Goal: Task Accomplishment & Management: Manage account settings

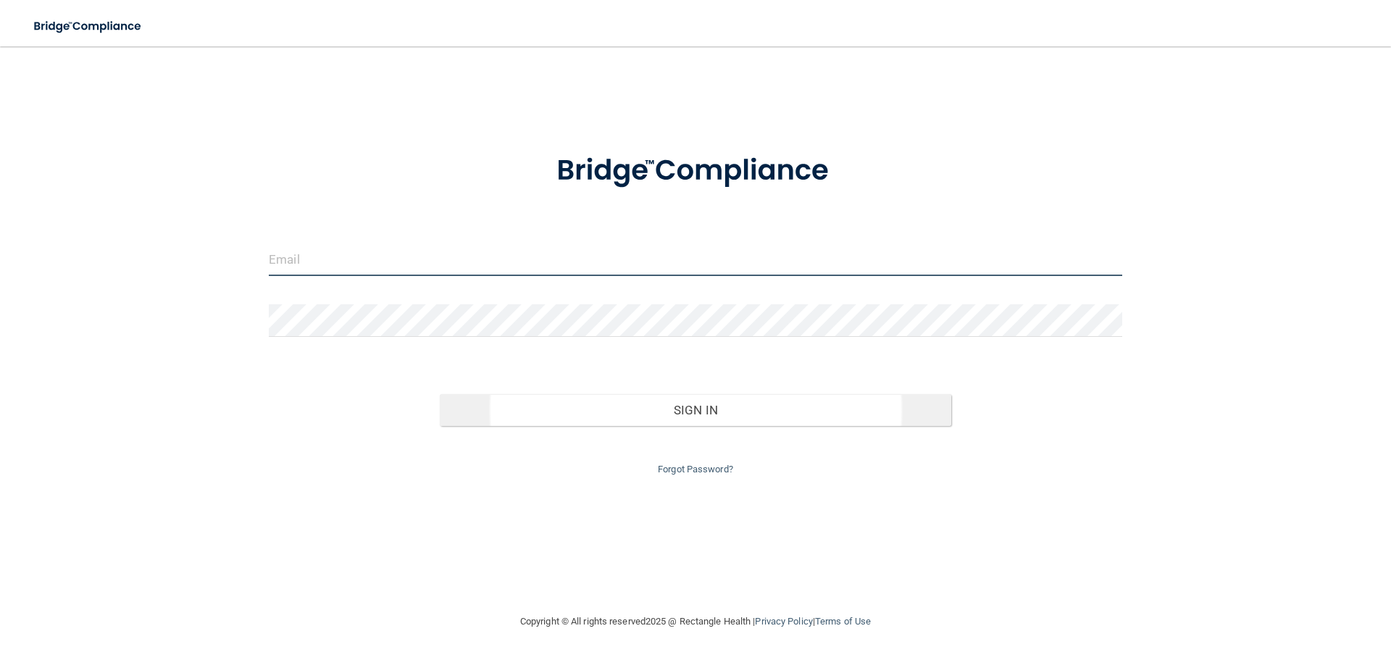
type input "[EMAIL_ADDRESS][DOMAIN_NAME]"
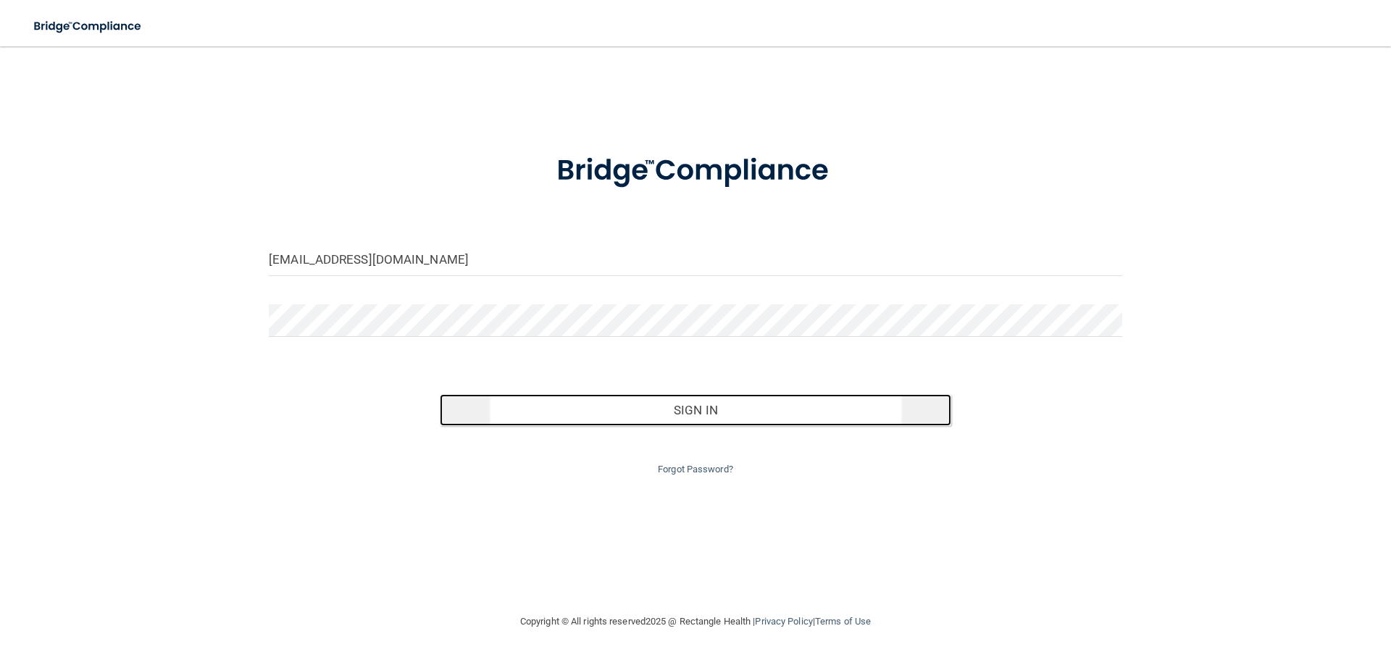
click at [822, 416] on button "Sign In" at bounding box center [696, 410] width 512 height 32
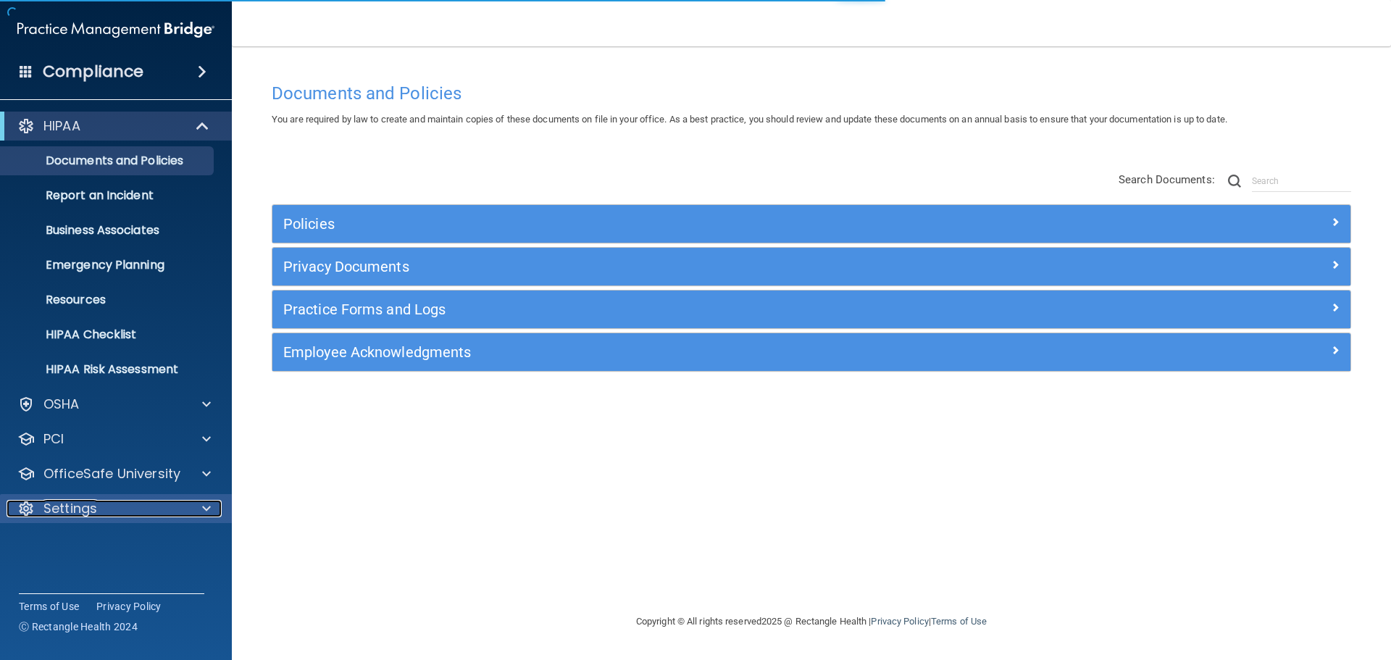
click at [141, 505] on div "Settings" at bounding box center [97, 508] width 180 height 17
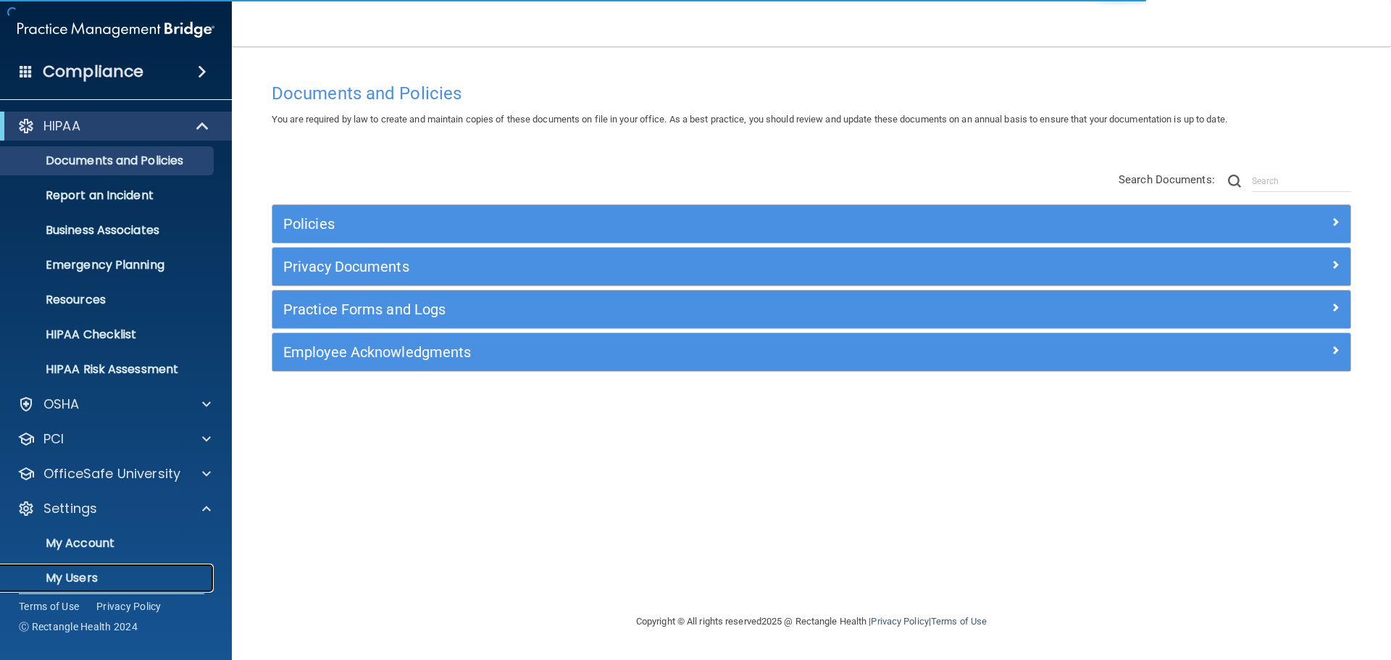
click at [103, 576] on p "My Users" at bounding box center [108, 578] width 198 height 14
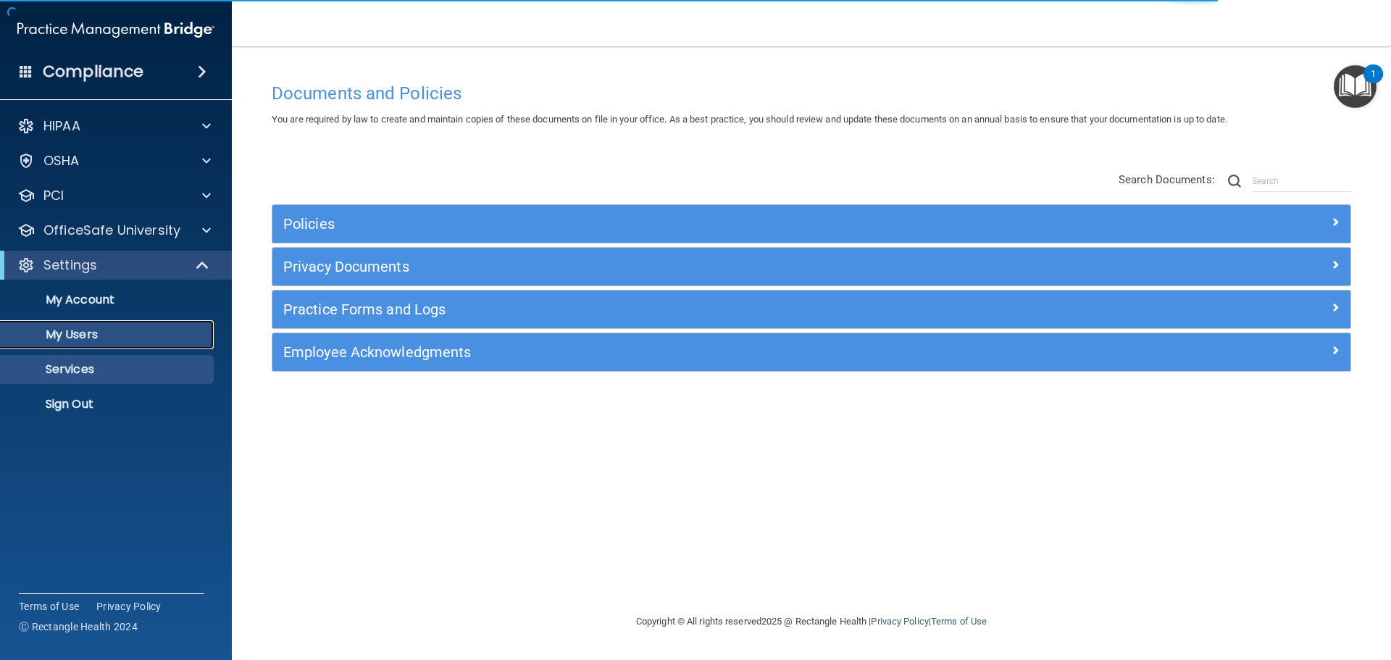
select select "20"
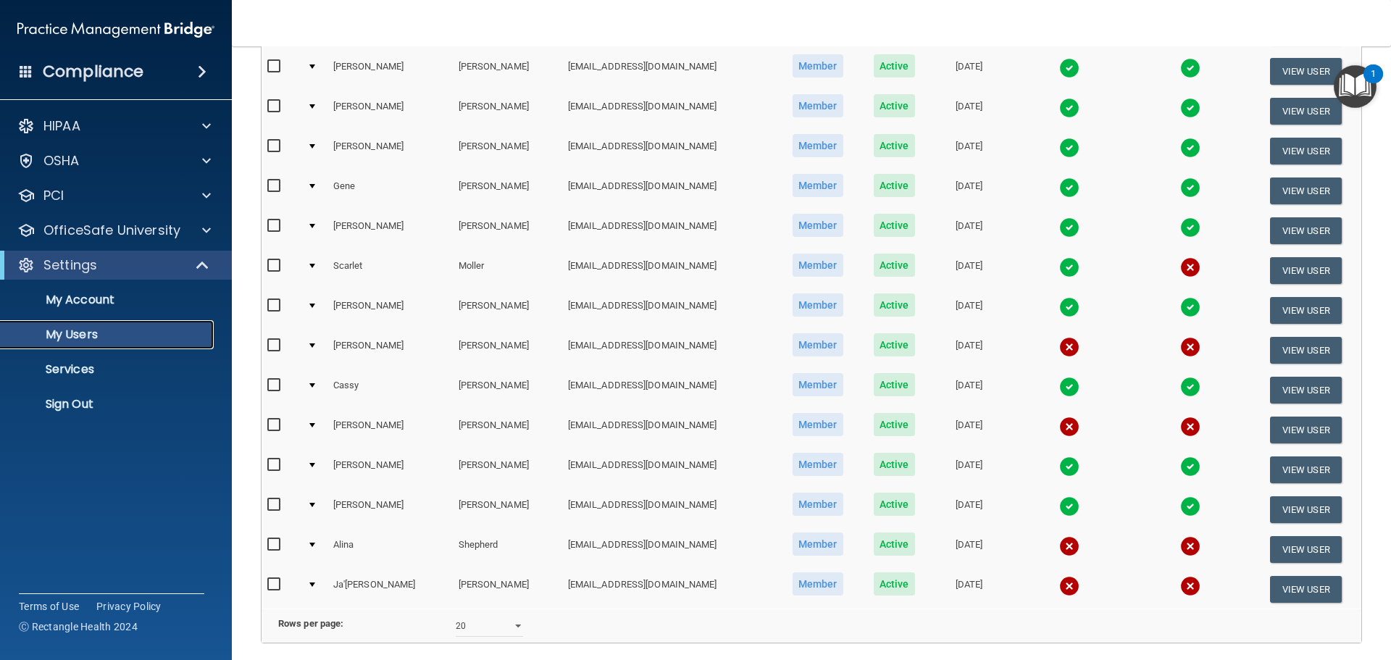
scroll to position [435, 0]
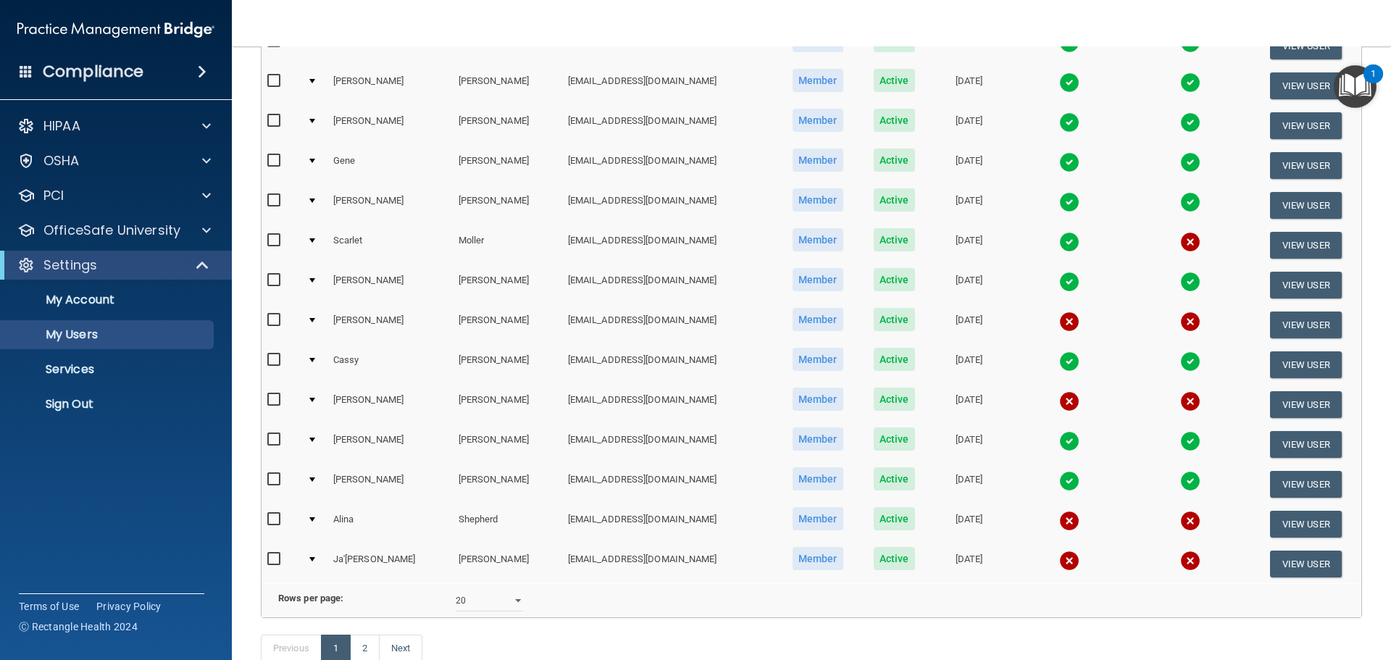
click at [584, 523] on td "[EMAIL_ADDRESS][DOMAIN_NAME]" at bounding box center [669, 524] width 214 height 40
click at [1295, 522] on button "View User" at bounding box center [1306, 524] width 72 height 27
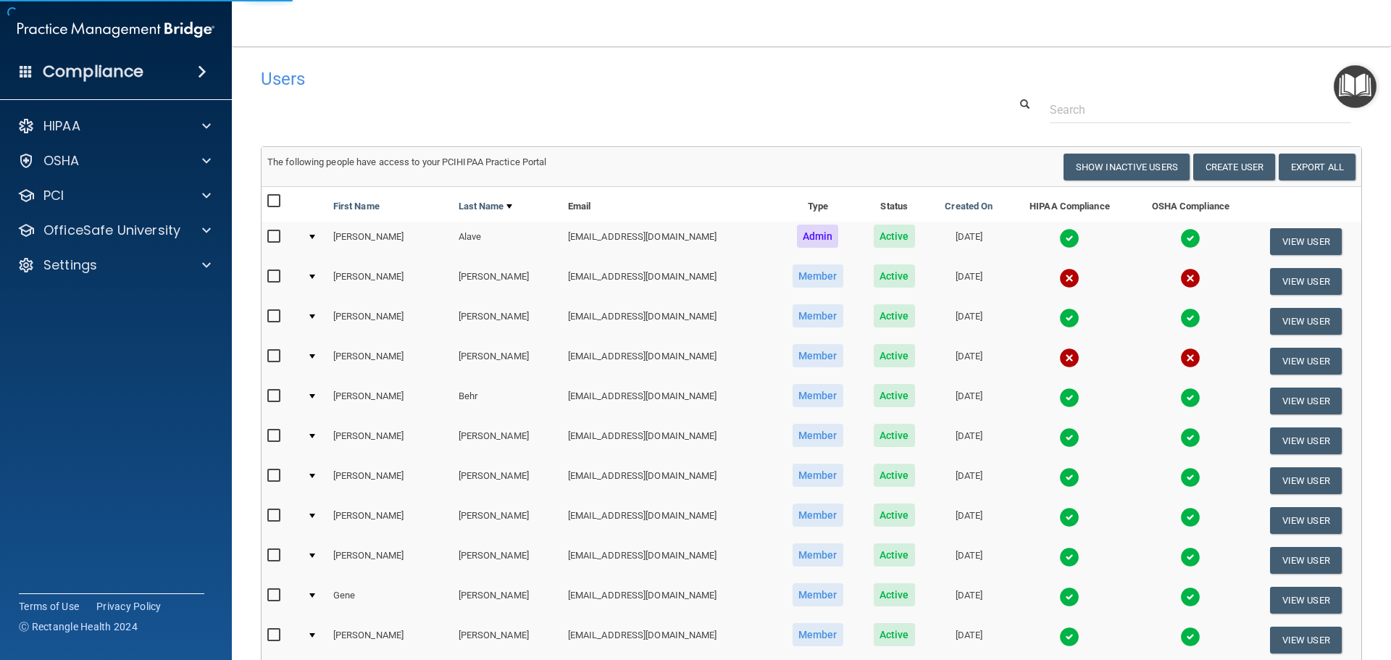
select select "practice_member"
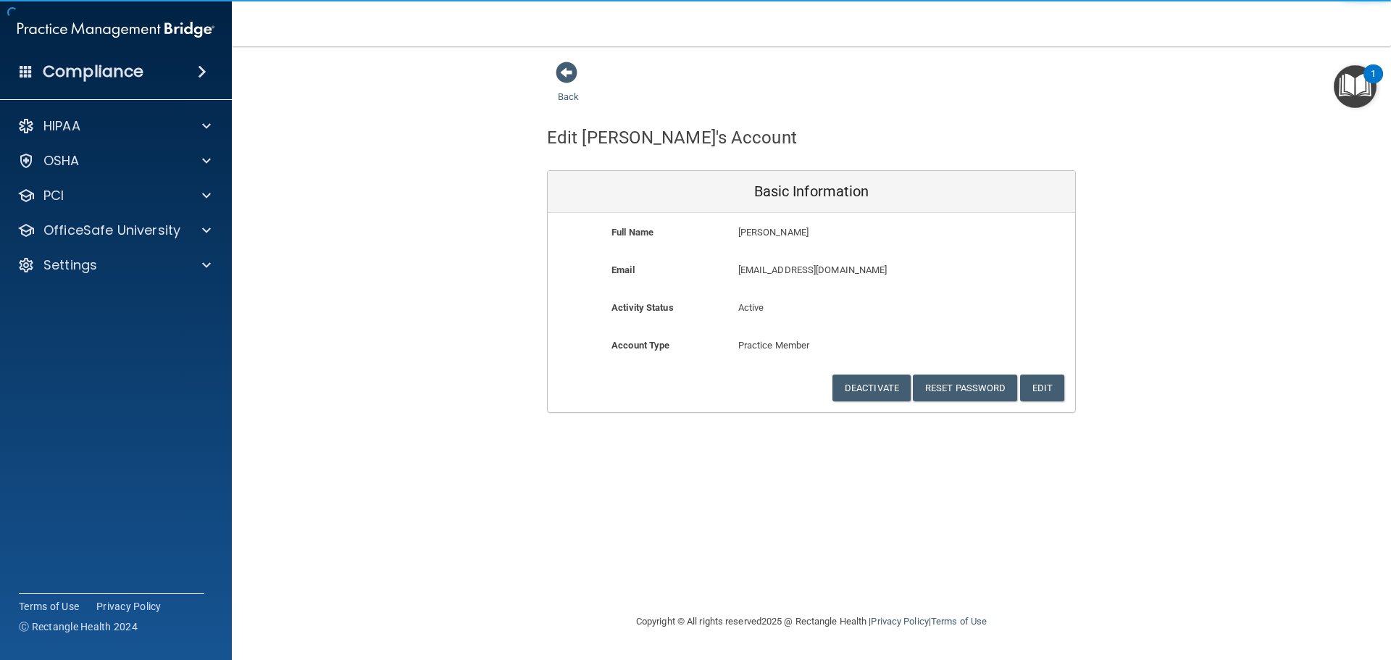
click at [1066, 386] on div "Deactivate Reset Password Edit Cancel Save Information" at bounding box center [812, 388] width 528 height 27
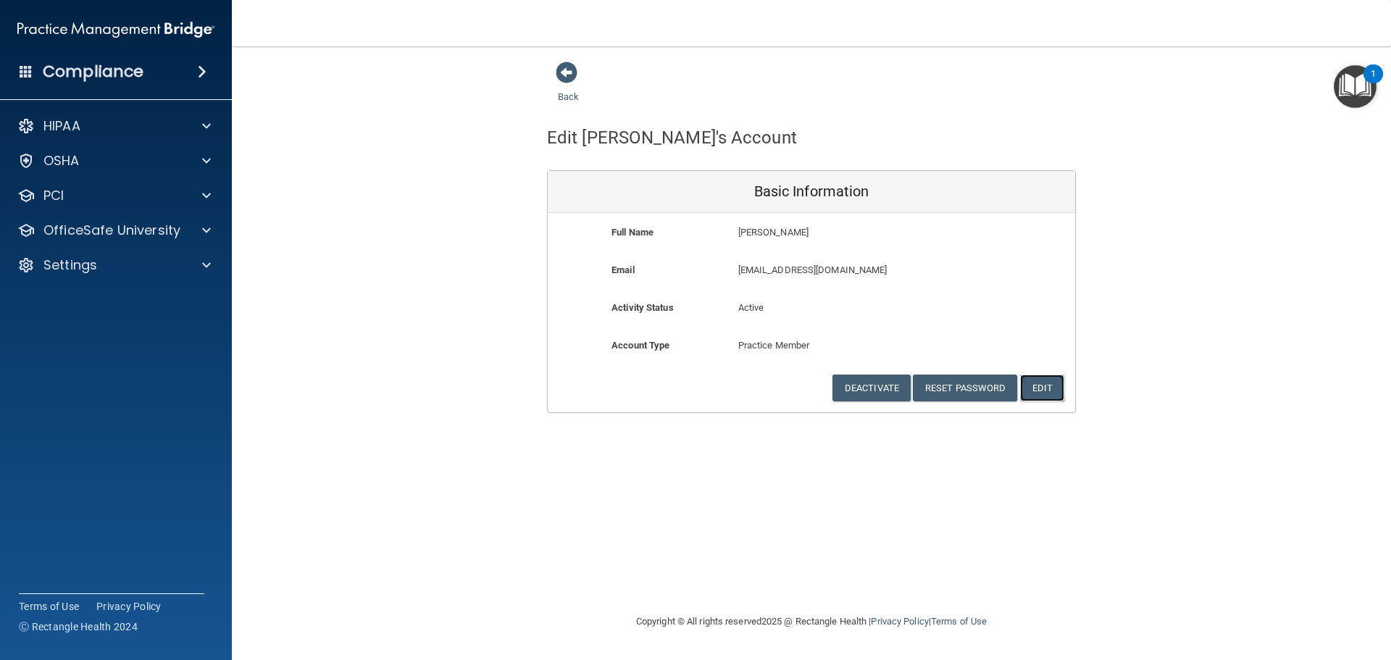
click at [1047, 393] on button "Edit" at bounding box center [1042, 388] width 44 height 27
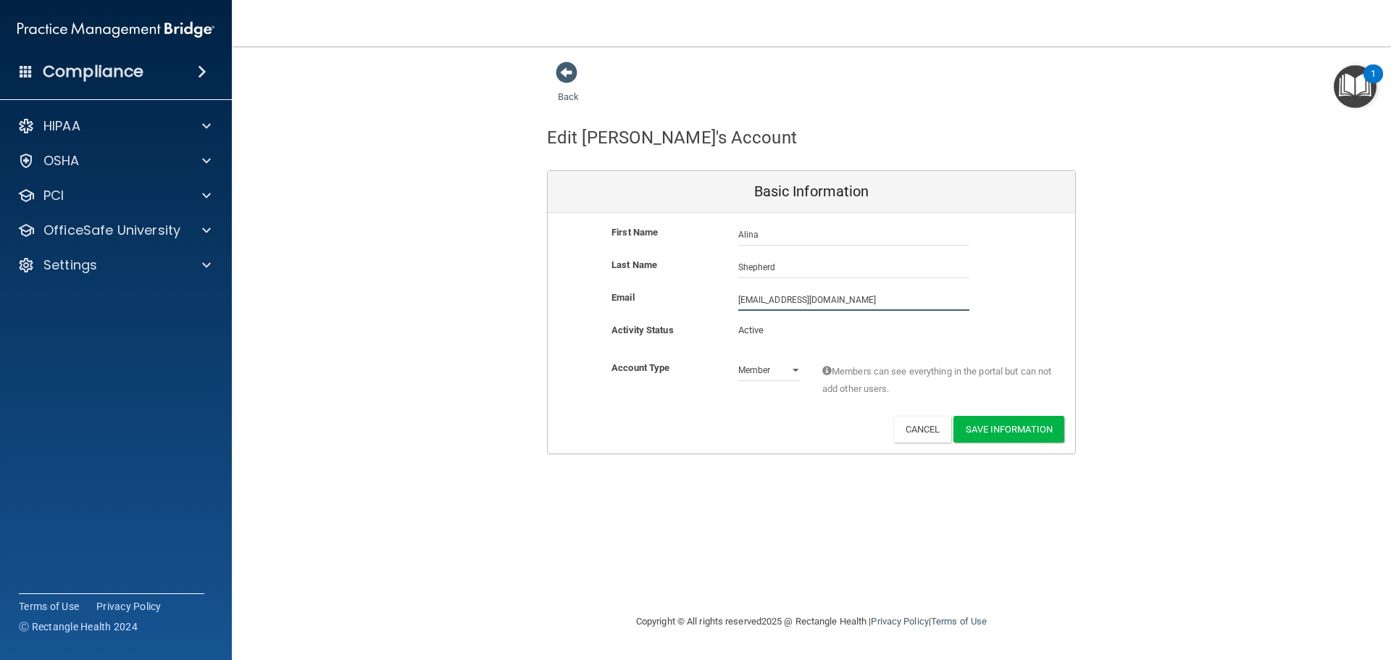
drag, startPoint x: 868, startPoint y: 298, endPoint x: 706, endPoint y: 305, distance: 162.5
click at [706, 305] on div "Email [EMAIL_ADDRESS][DOMAIN_NAME] [EMAIL_ADDRESS][DOMAIN_NAME]" at bounding box center [812, 300] width 528 height 22
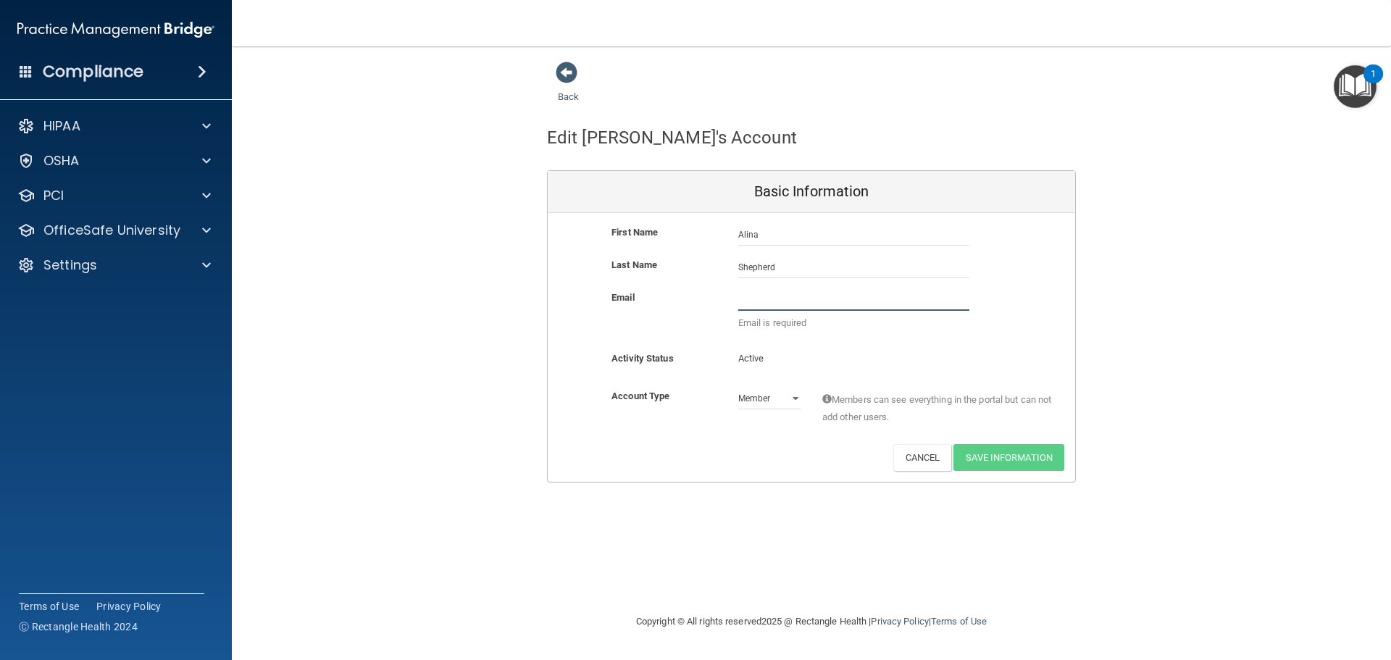
click at [765, 291] on input "email" at bounding box center [853, 300] width 231 height 22
paste input "[EMAIL_ADDRESS][DOMAIN_NAME]"
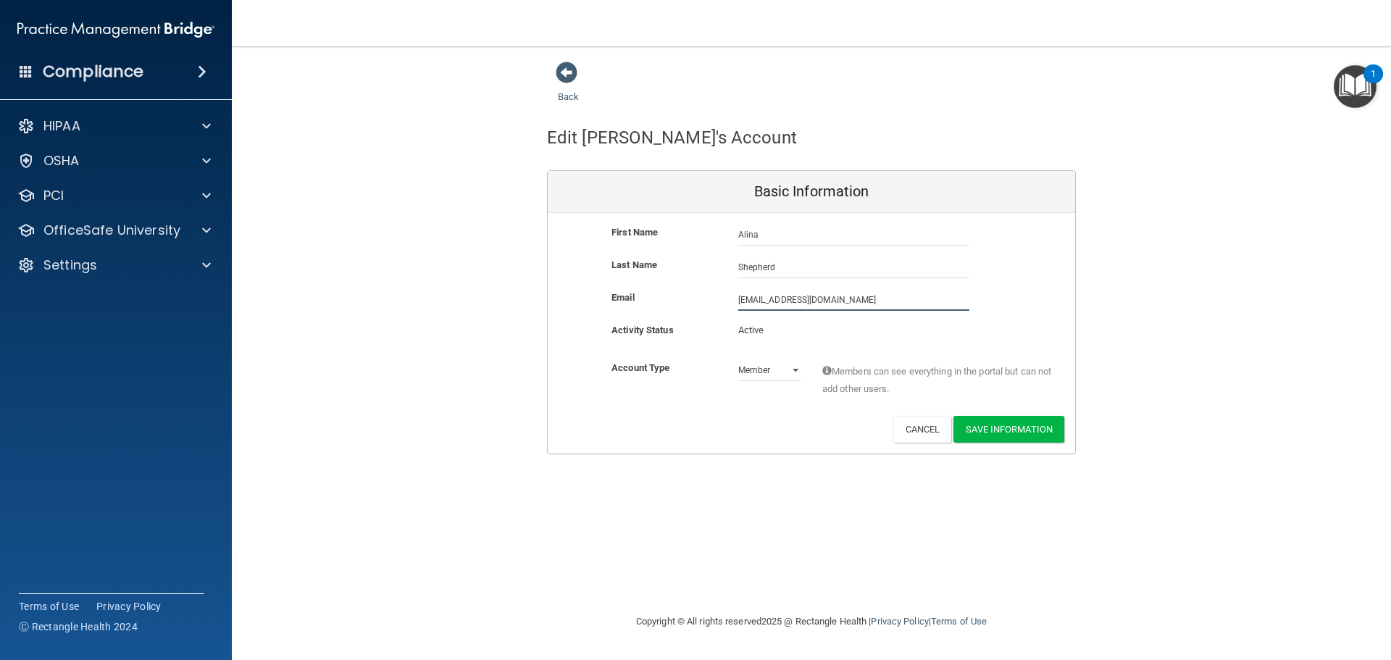
type input "[EMAIL_ADDRESS][DOMAIN_NAME]"
click at [967, 282] on div "Last Name [PERSON_NAME]" at bounding box center [812, 273] width 528 height 33
click at [1006, 430] on button "Save Information" at bounding box center [1009, 429] width 111 height 27
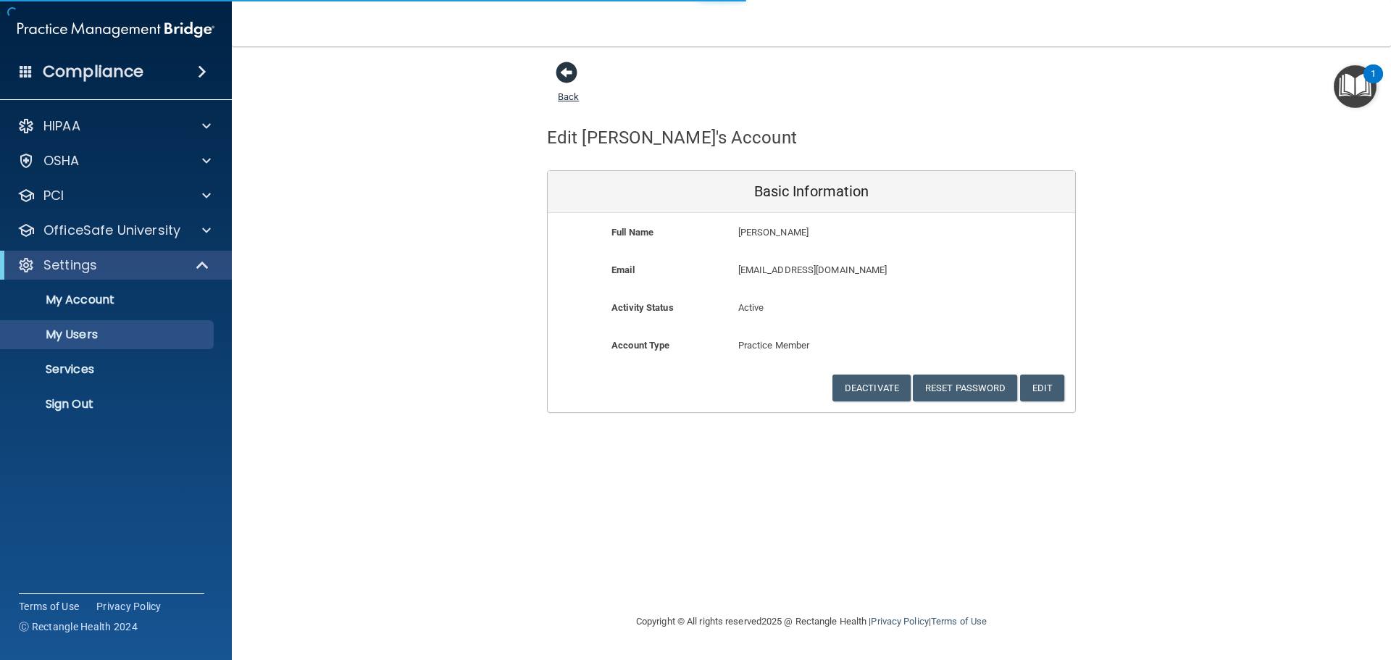
click at [566, 80] on span at bounding box center [567, 73] width 22 height 22
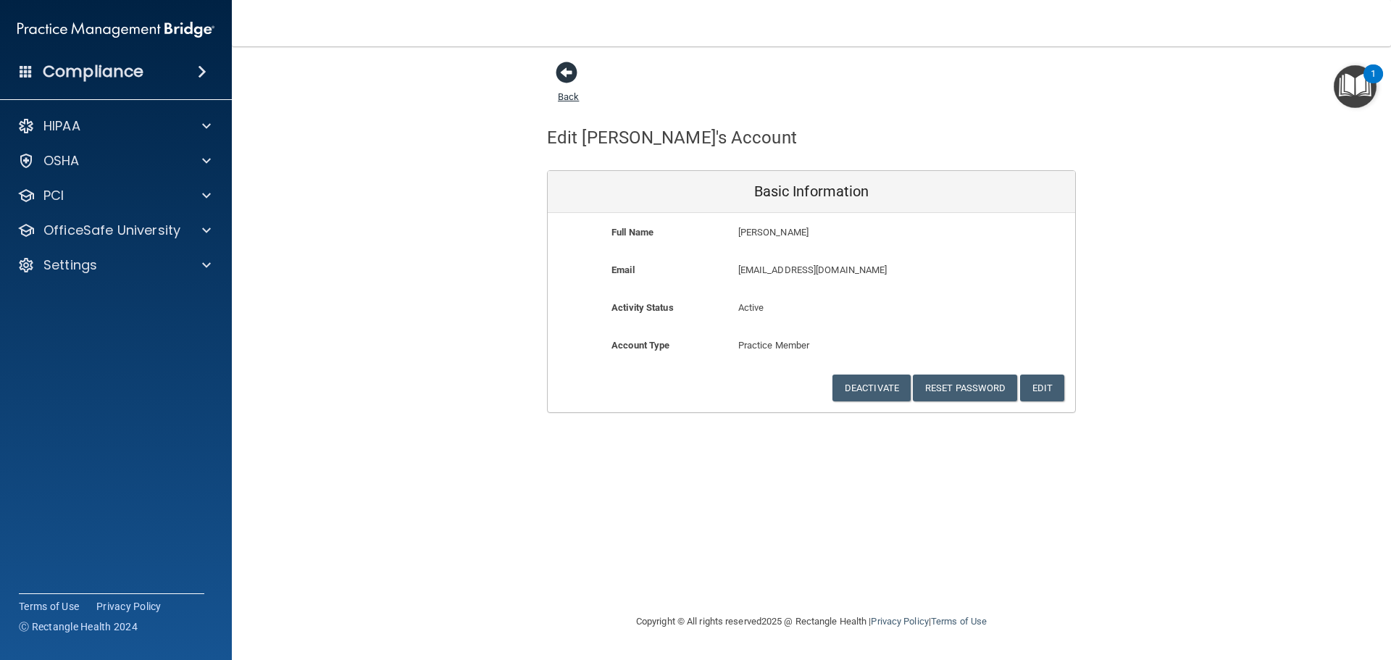
click at [564, 95] on link "Back" at bounding box center [568, 88] width 21 height 28
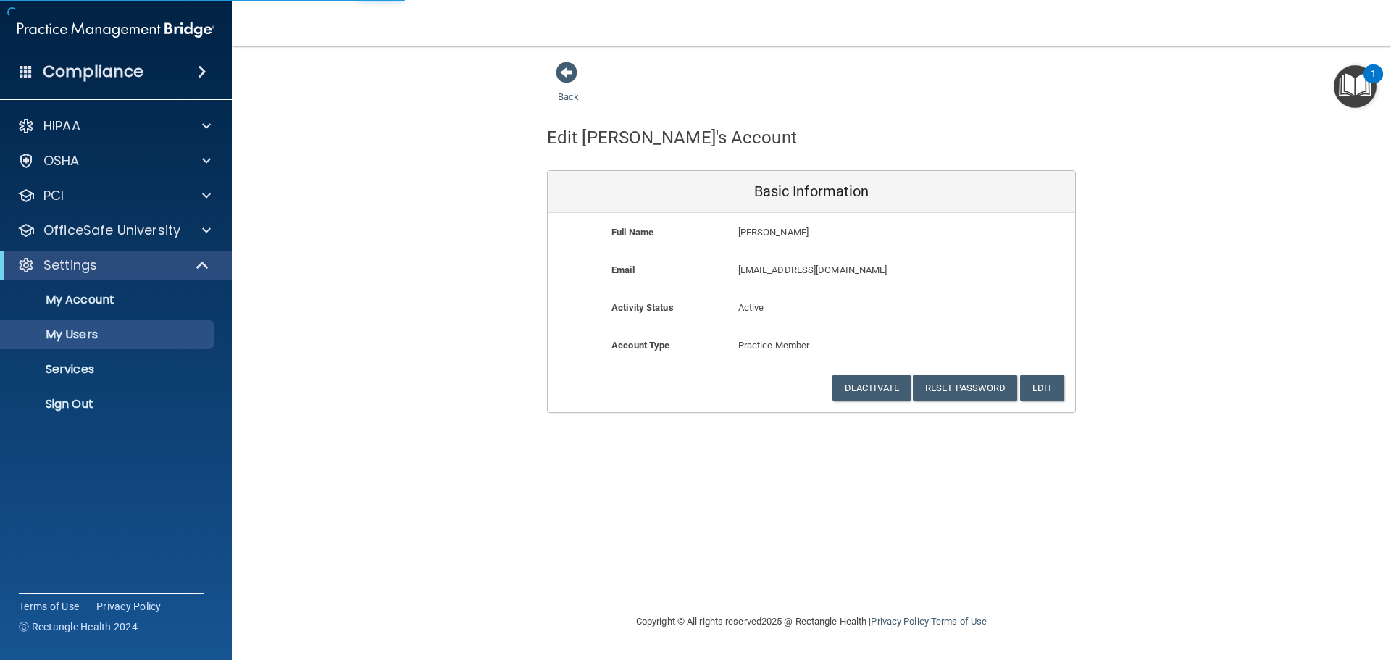
select select "20"
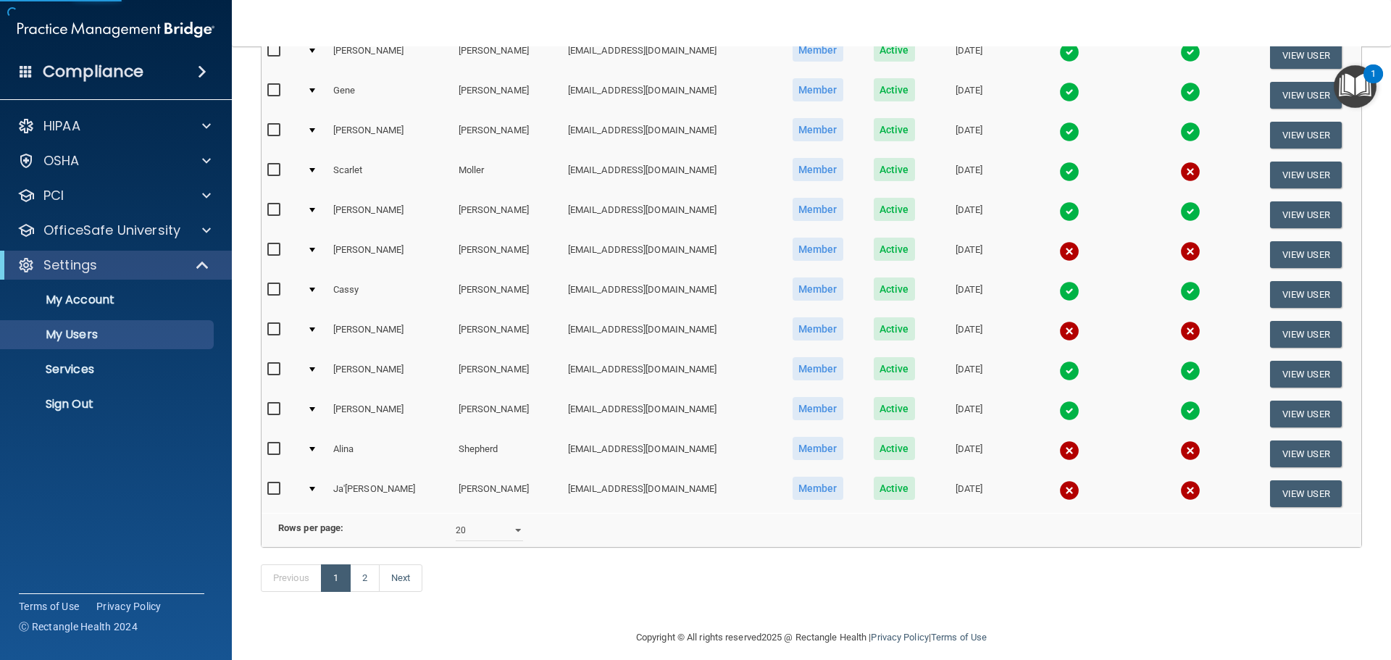
scroll to position [507, 0]
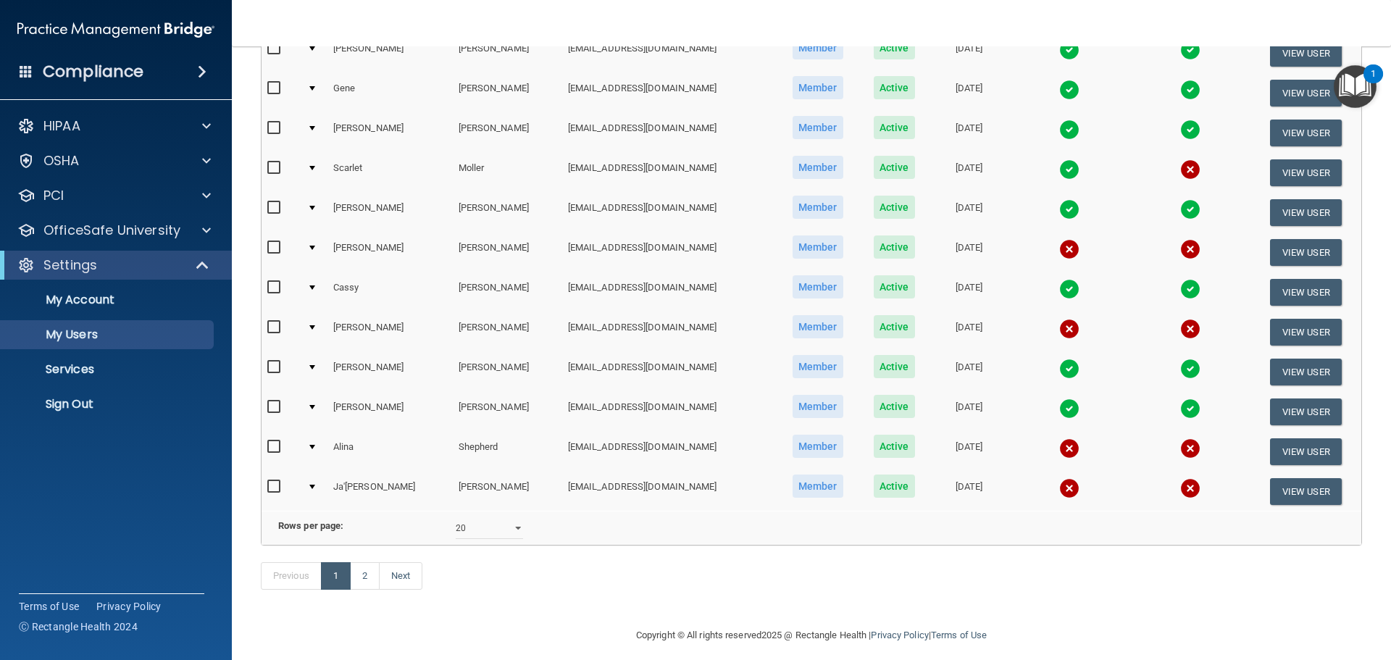
drag, startPoint x: 270, startPoint y: 443, endPoint x: 325, endPoint y: 457, distance: 56.6
click at [270, 443] on input "checkbox" at bounding box center [275, 447] width 17 height 12
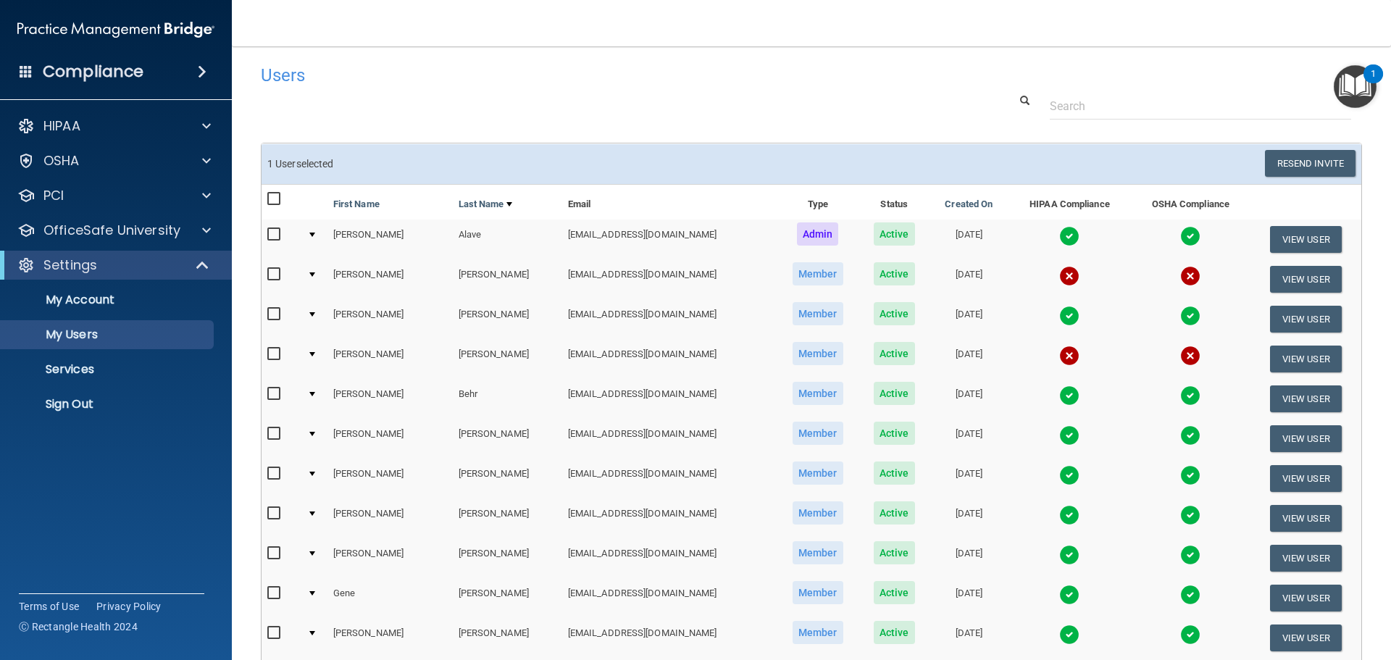
scroll to position [0, 0]
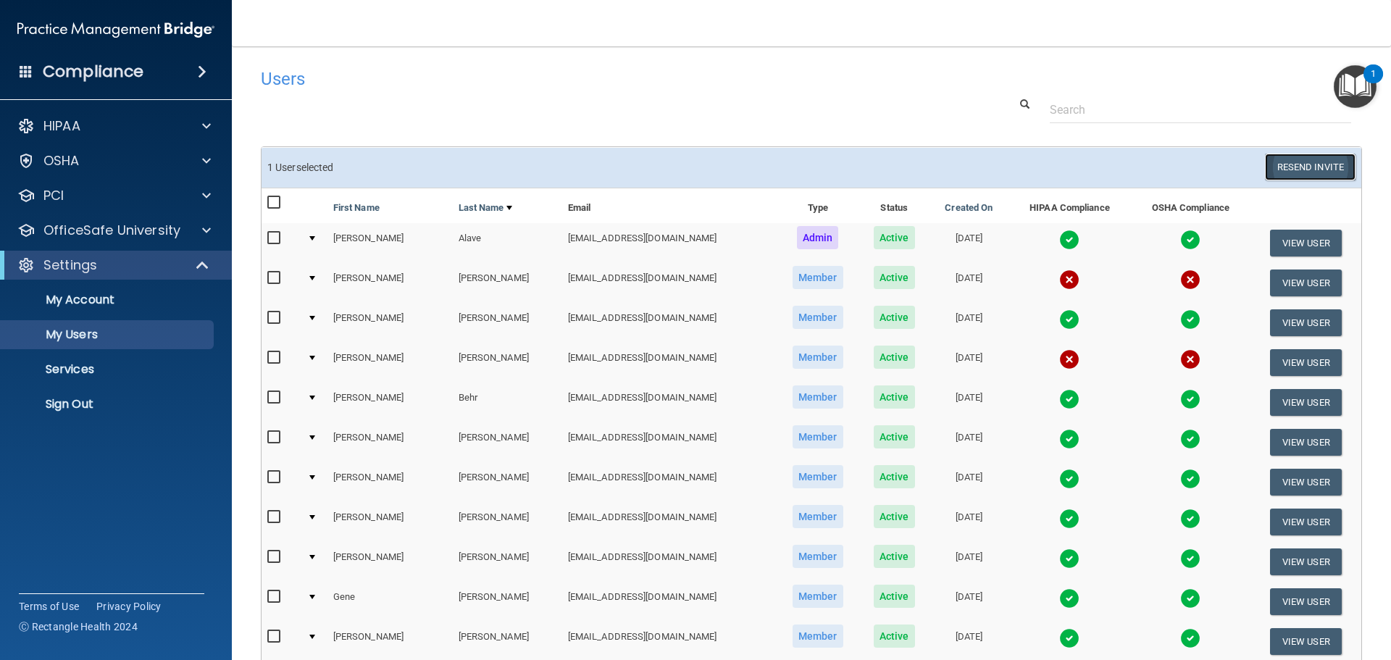
click at [1284, 162] on button "Resend Invite" at bounding box center [1310, 167] width 91 height 27
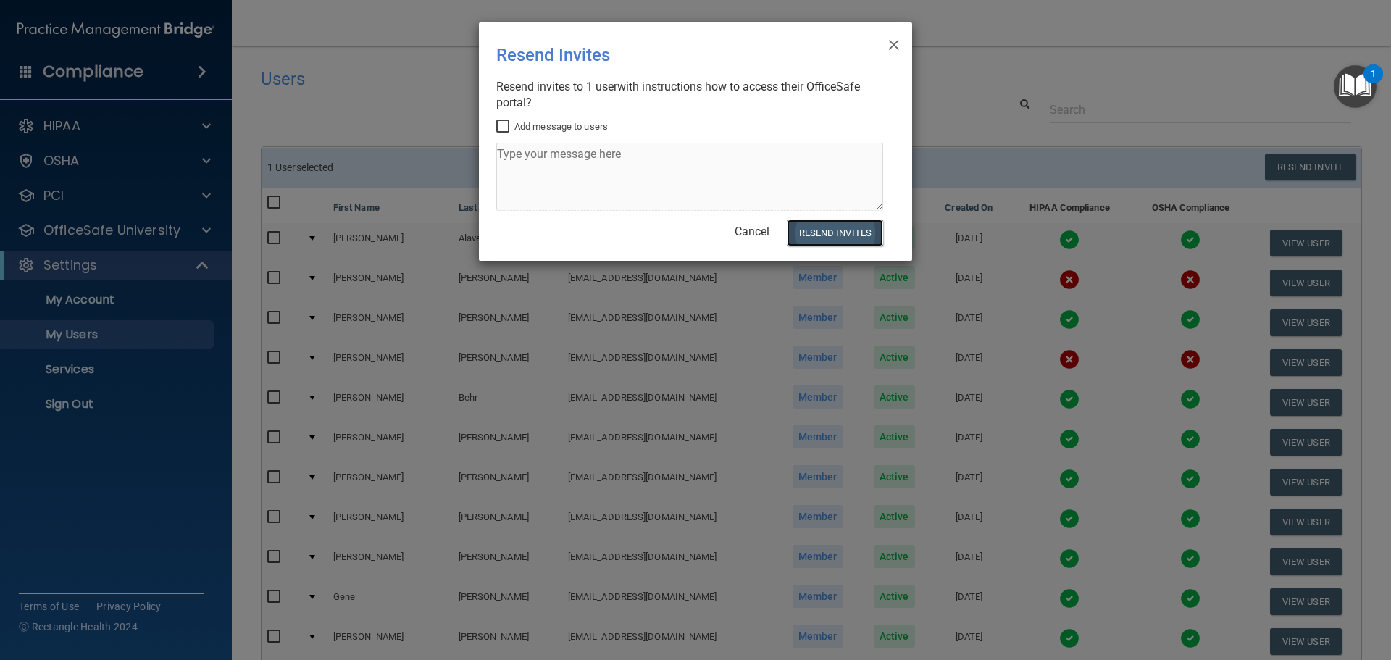
click at [849, 228] on button "Resend Invites" at bounding box center [835, 233] width 96 height 27
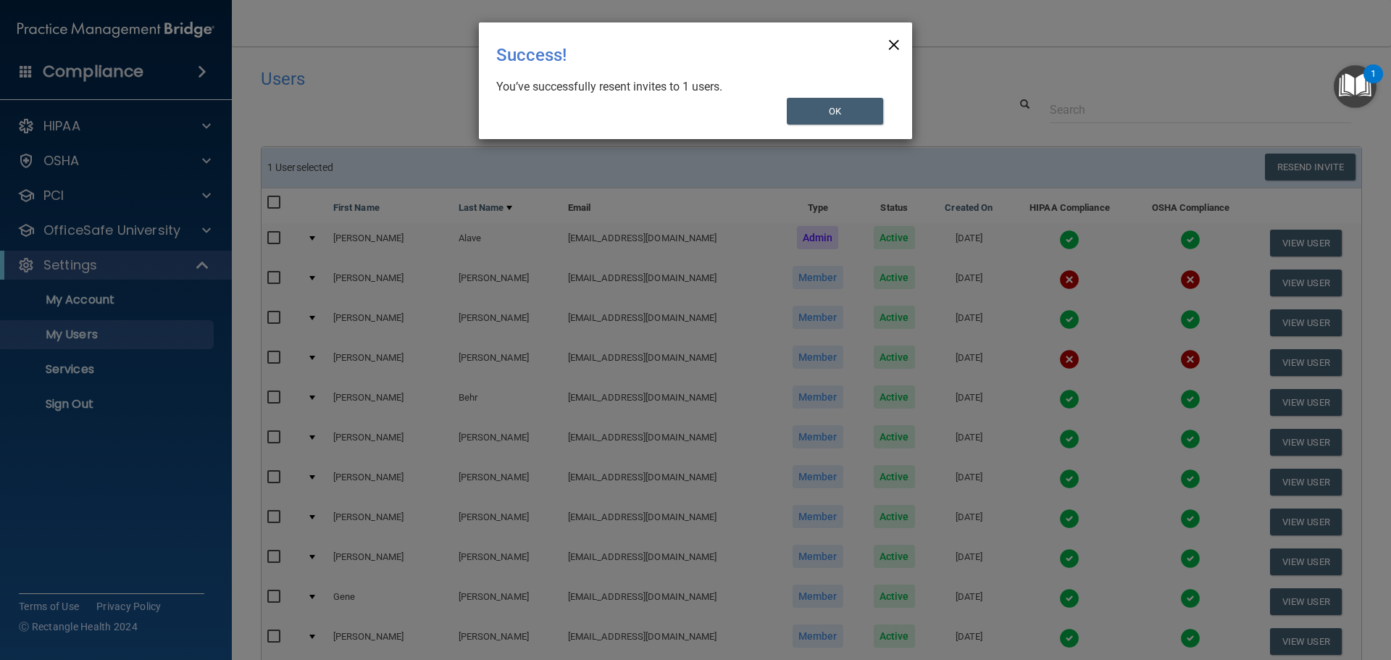
click at [895, 36] on span "×" at bounding box center [894, 42] width 13 height 29
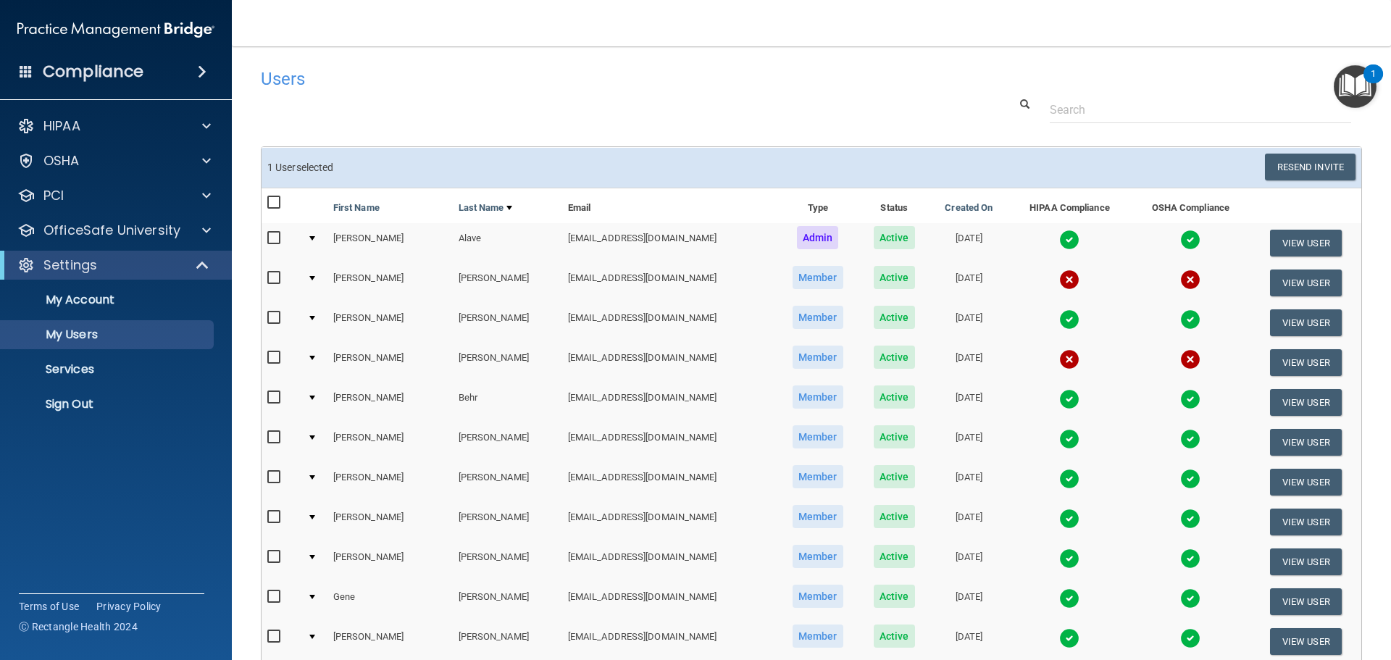
scroll to position [540, 0]
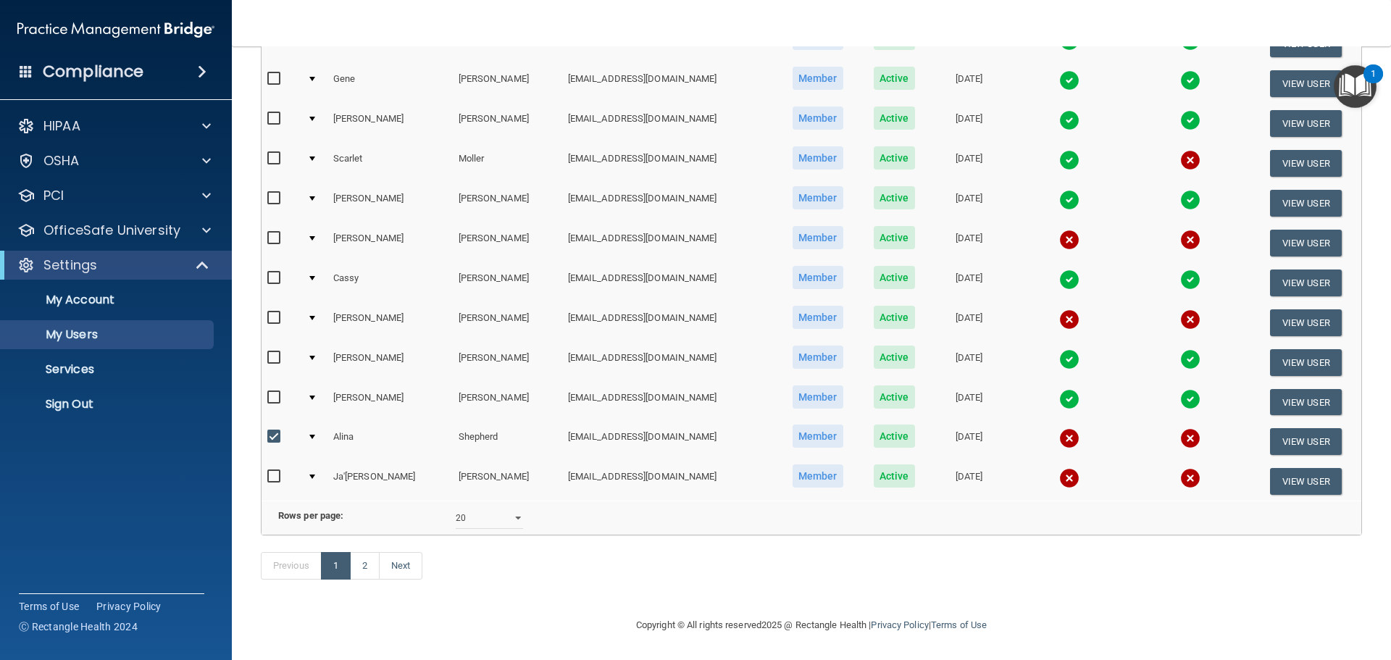
click at [275, 431] on input "checkbox" at bounding box center [275, 437] width 17 height 12
checkbox input "false"
click at [359, 570] on link "2" at bounding box center [365, 566] width 30 height 28
select select "20"
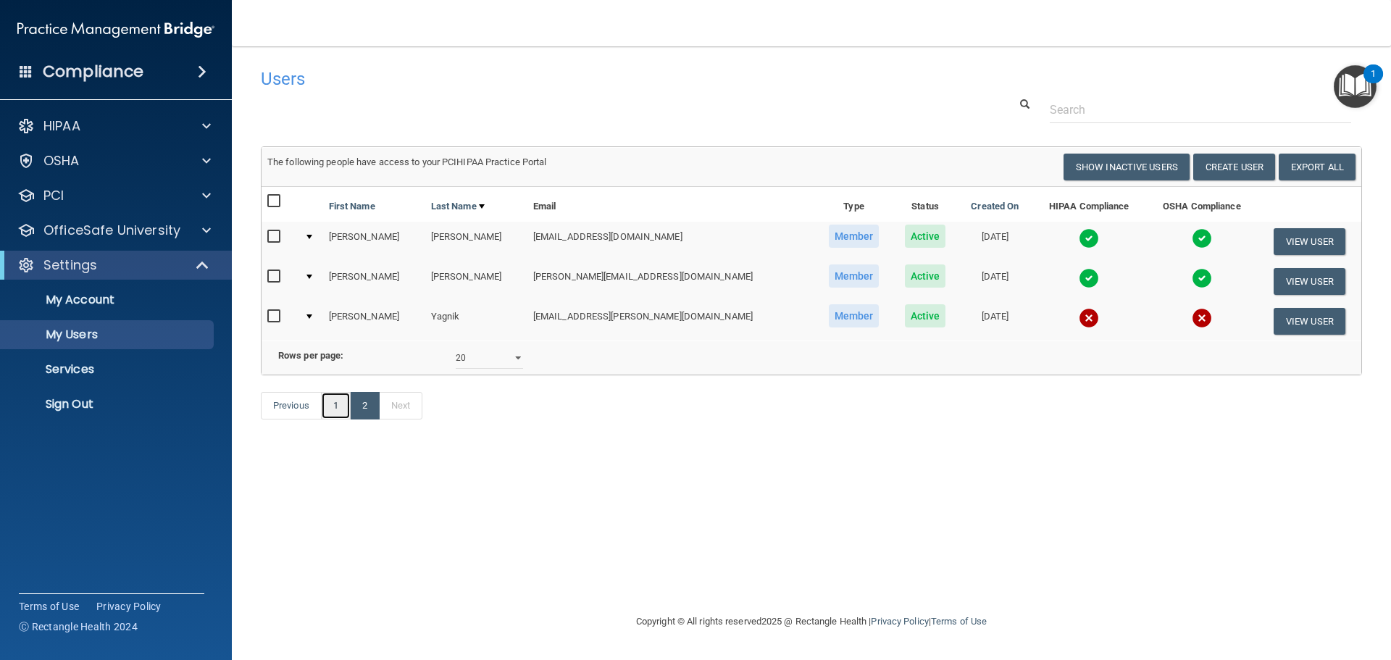
click at [330, 420] on link "1" at bounding box center [336, 406] width 30 height 28
select select "20"
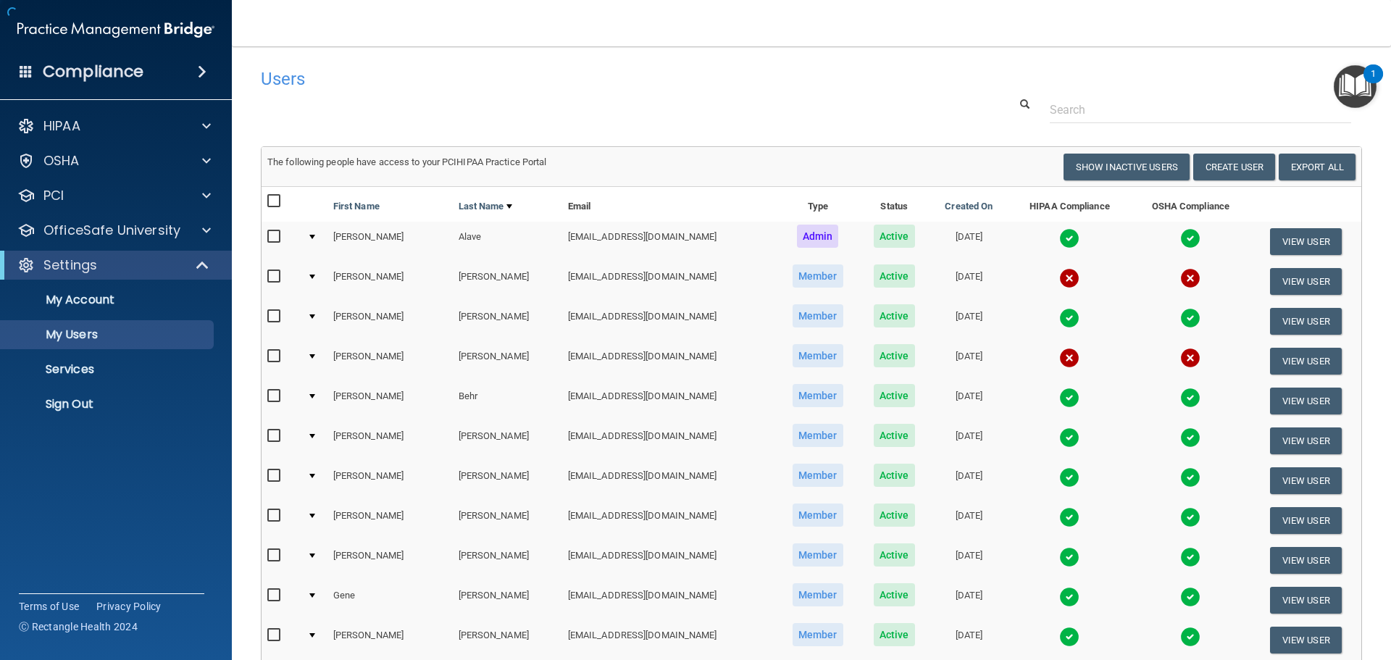
scroll to position [507, 0]
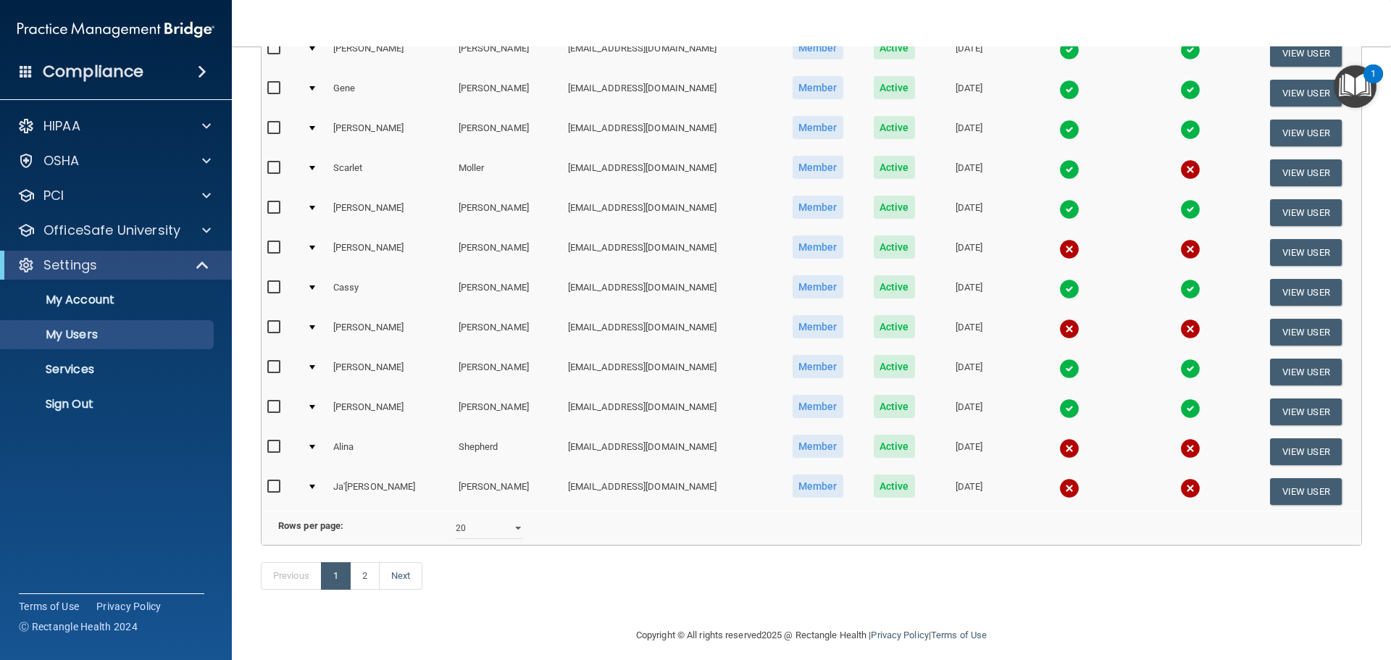
click at [275, 249] on input "checkbox" at bounding box center [275, 248] width 17 height 12
checkbox input "true"
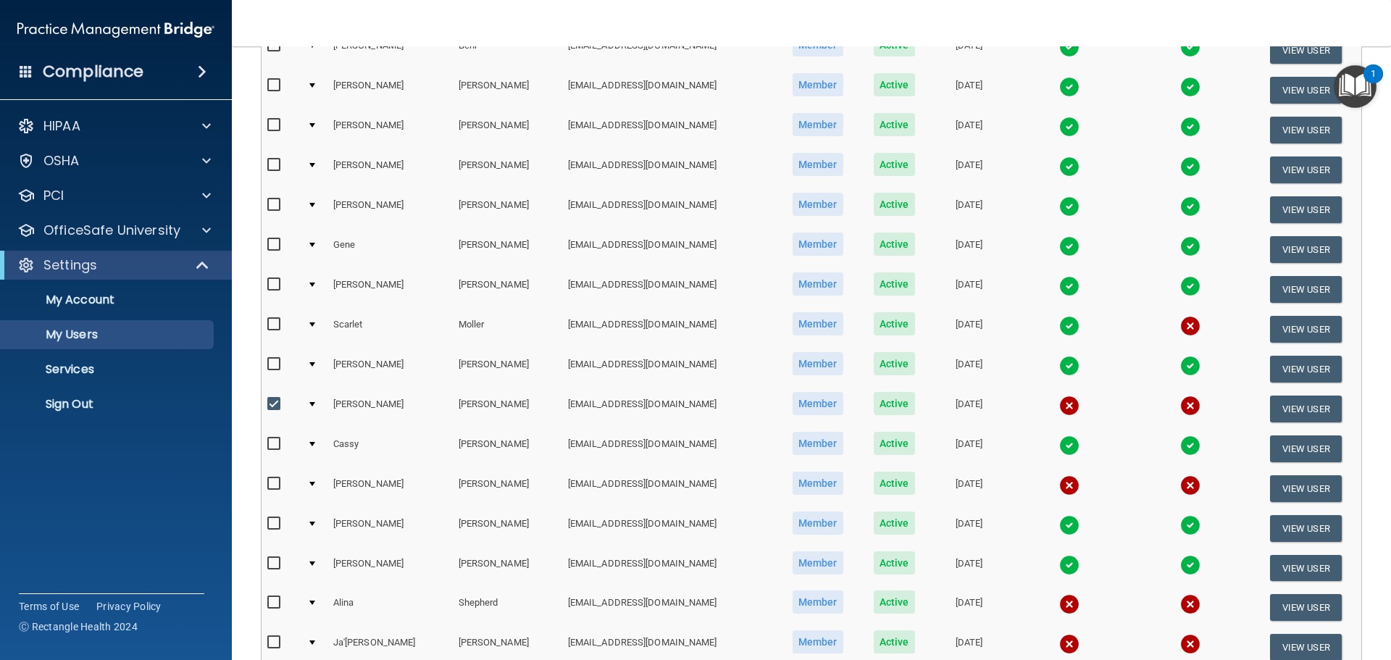
scroll to position [0, 0]
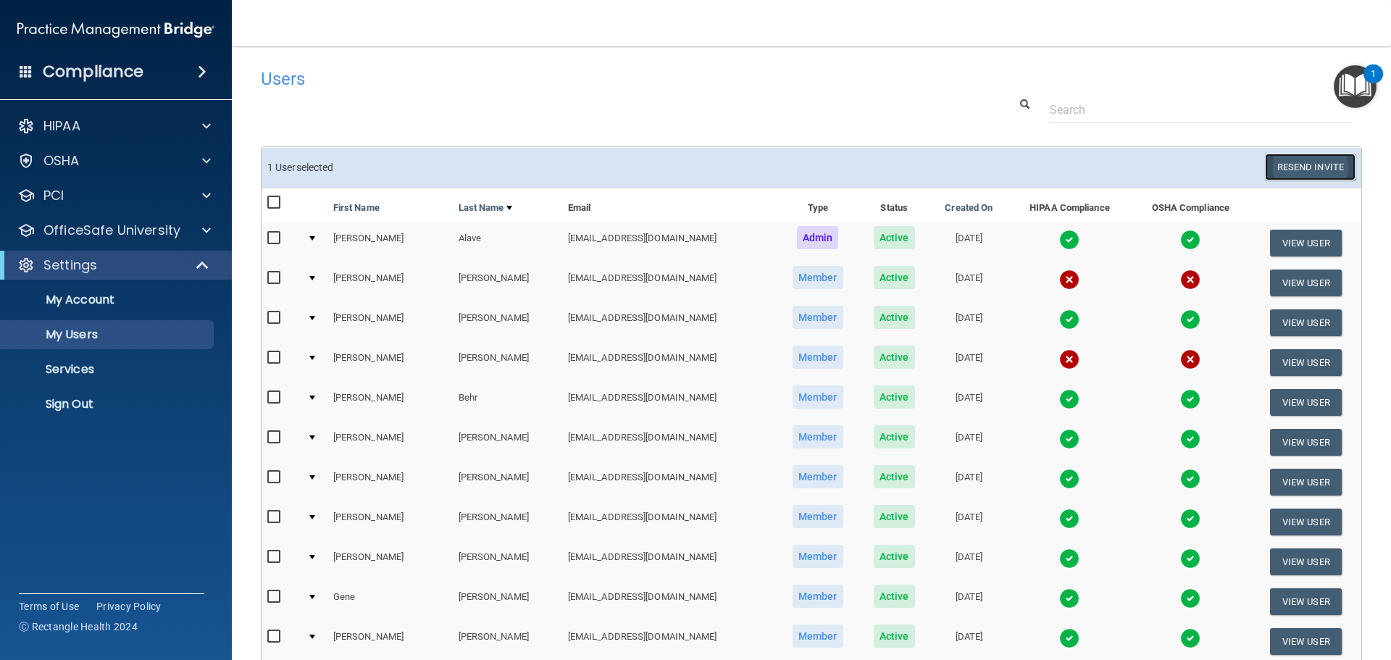
click at [1293, 175] on button "Resend Invite" at bounding box center [1310, 167] width 91 height 27
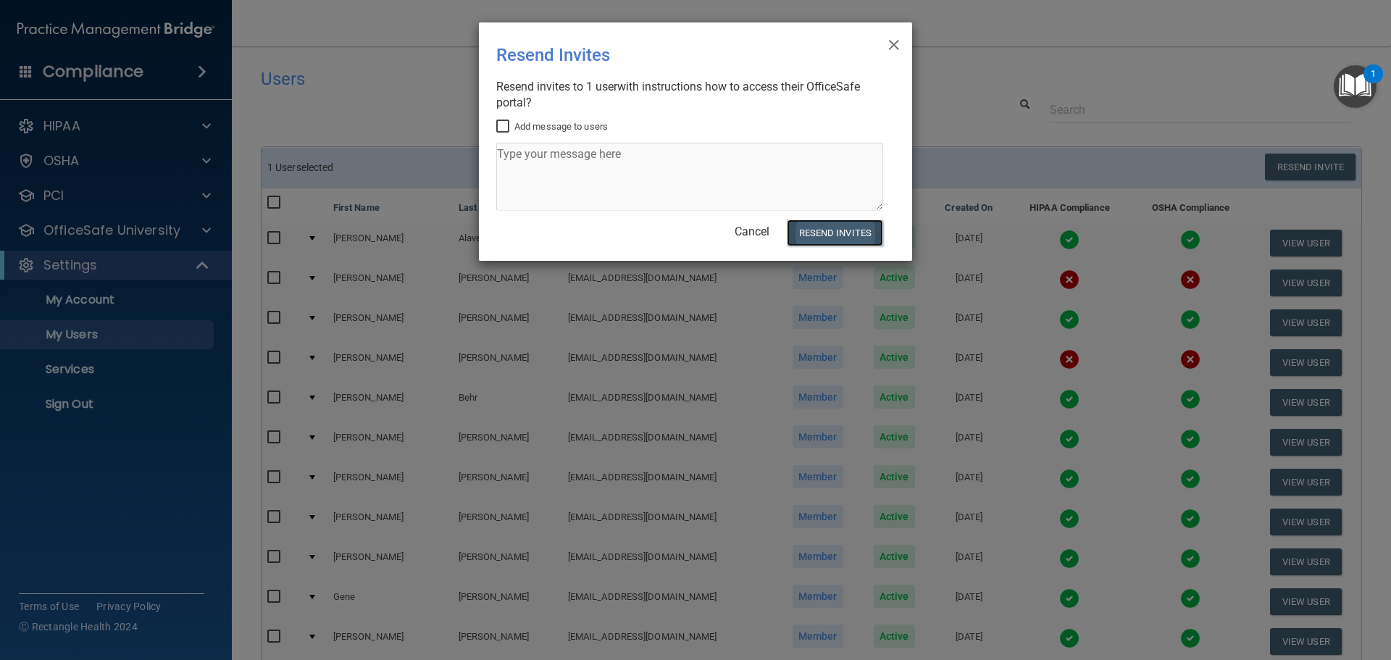
click at [828, 228] on button "Resend Invites" at bounding box center [835, 233] width 96 height 27
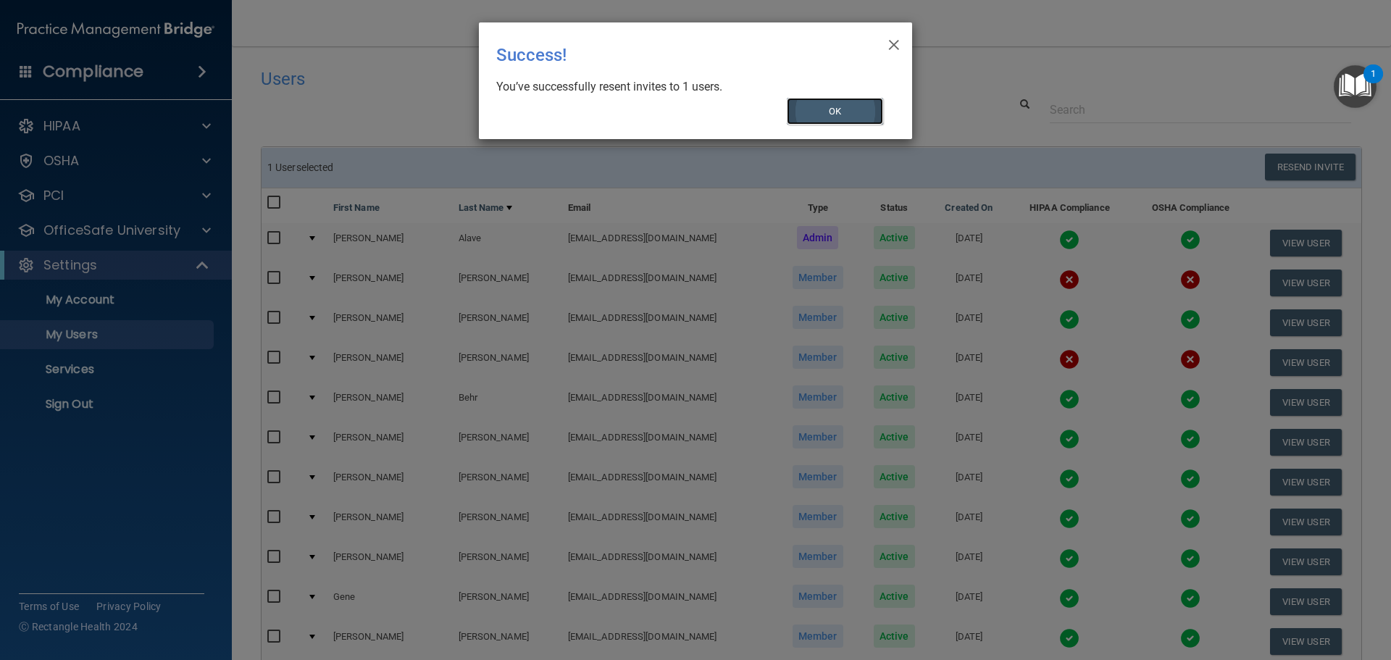
click at [855, 110] on button "OK" at bounding box center [835, 111] width 97 height 27
